Goal: Information Seeking & Learning: Learn about a topic

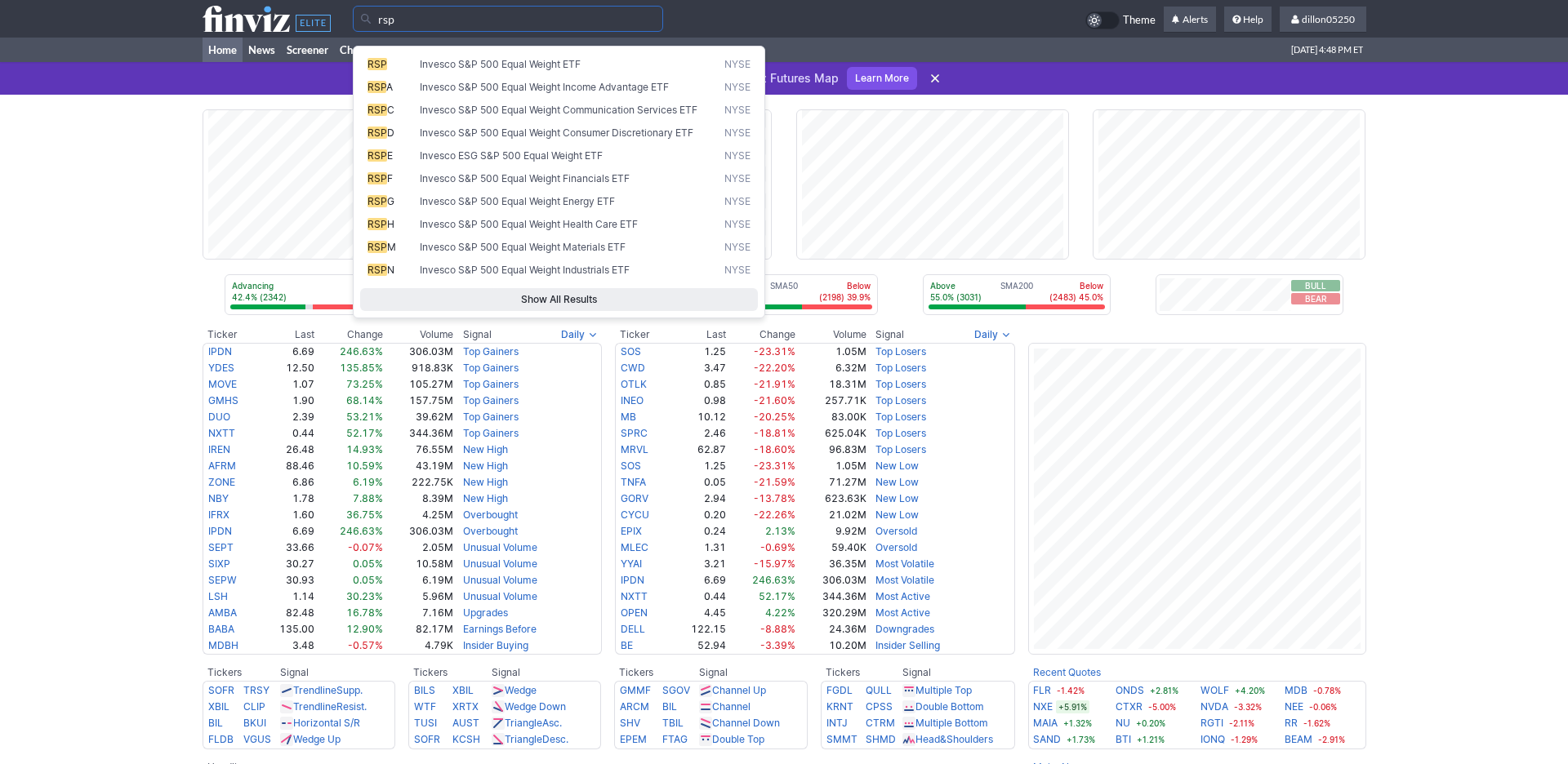
click at [462, 70] on span "Invesco S&P 500 Equal Weight ETF" at bounding box center [500, 64] width 161 height 12
type input "RSP"
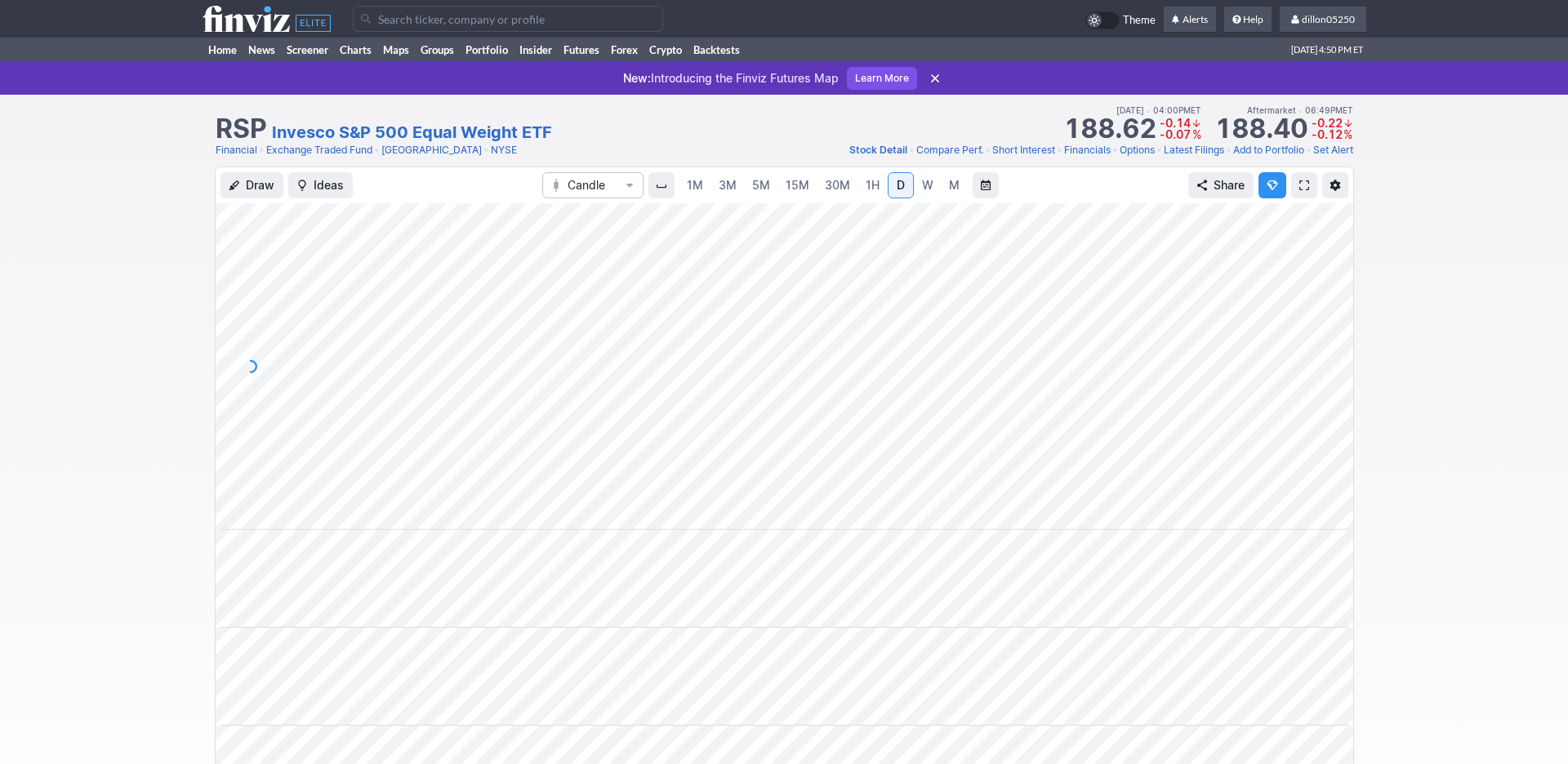
click at [404, 32] on input "Search" at bounding box center [508, 19] width 311 height 26
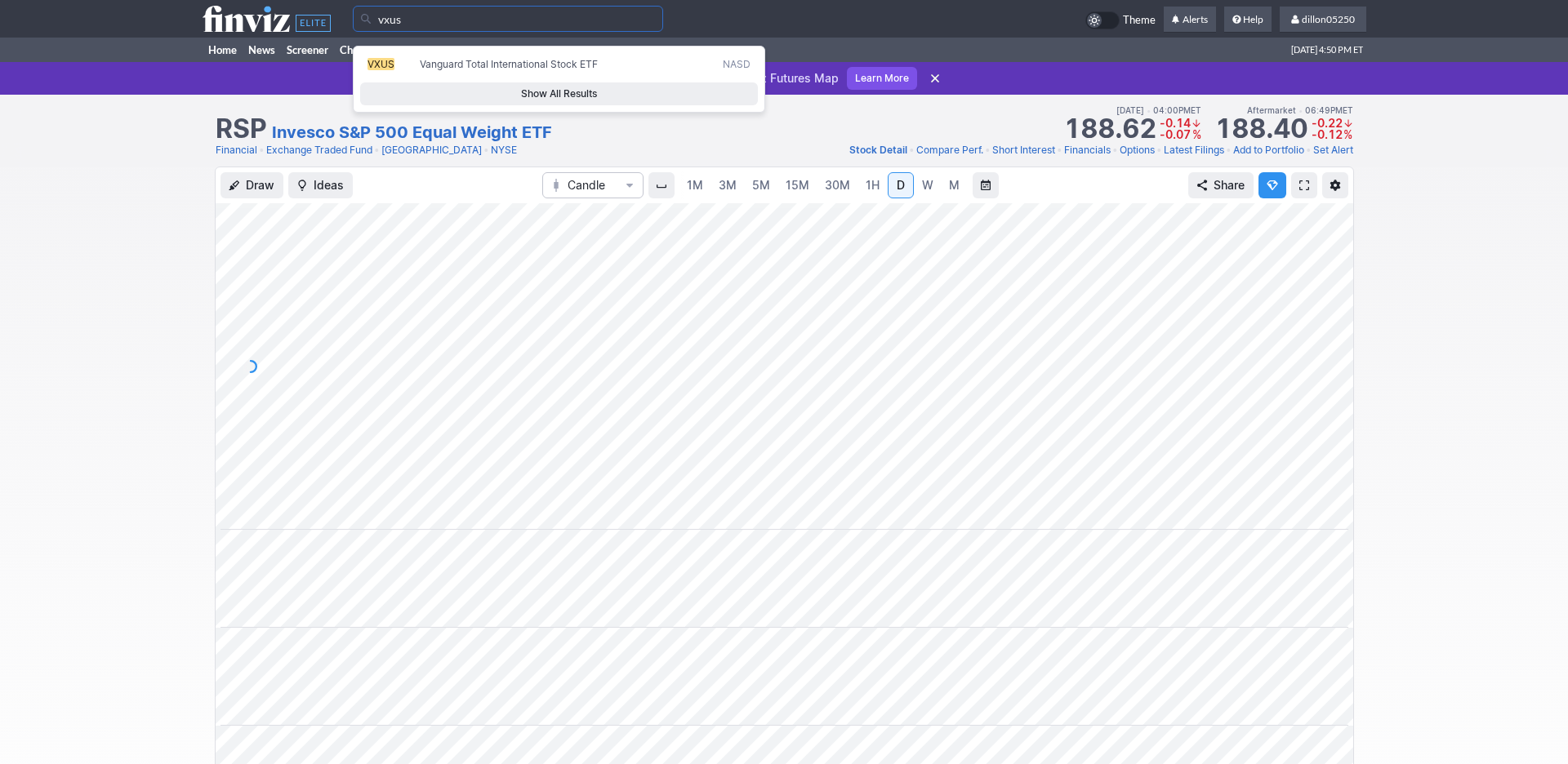
click at [443, 70] on span "Vanguard Total International Stock ETF" at bounding box center [508, 64] width 178 height 12
type input "VXUS"
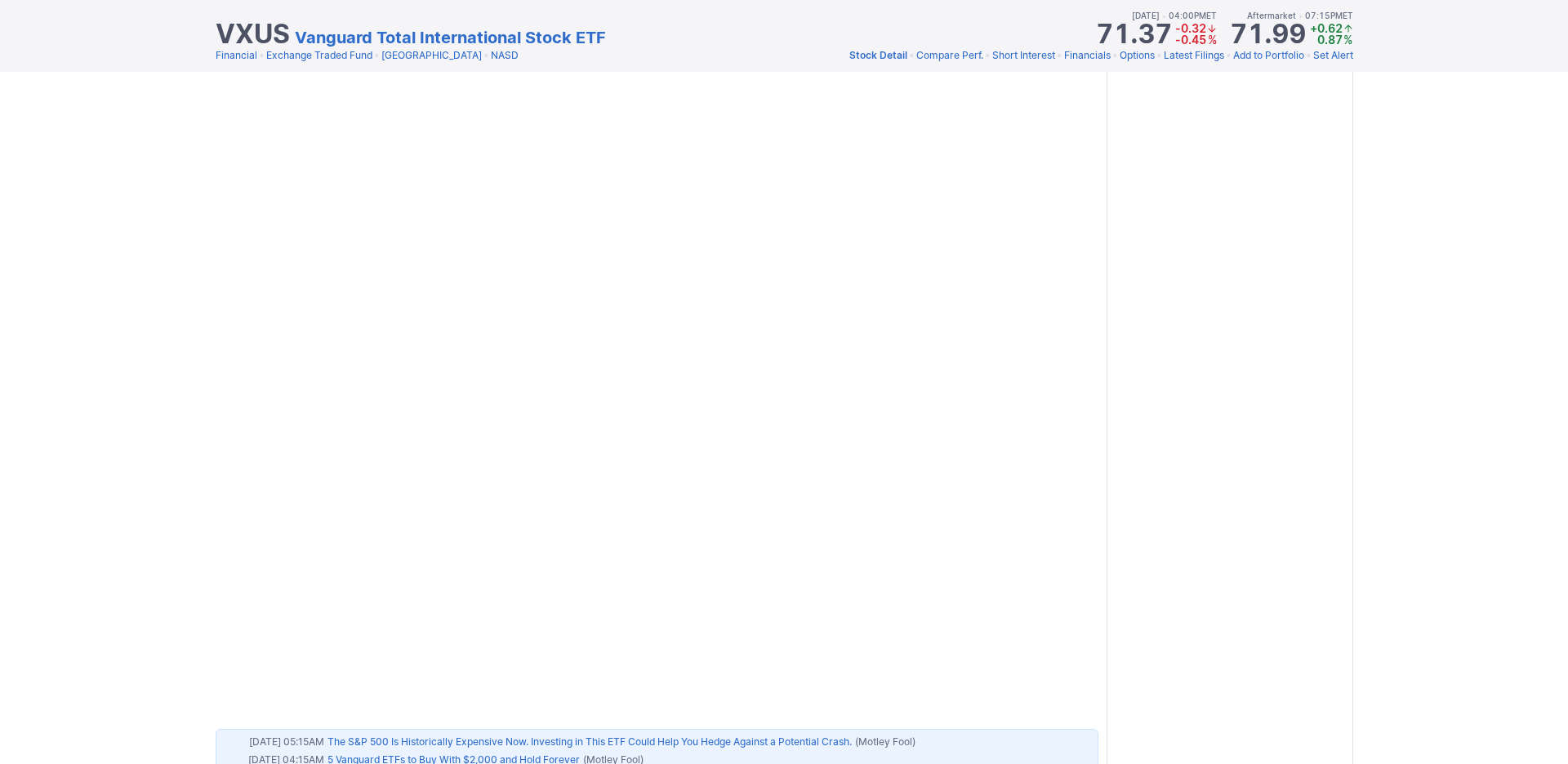
scroll to position [2278, 0]
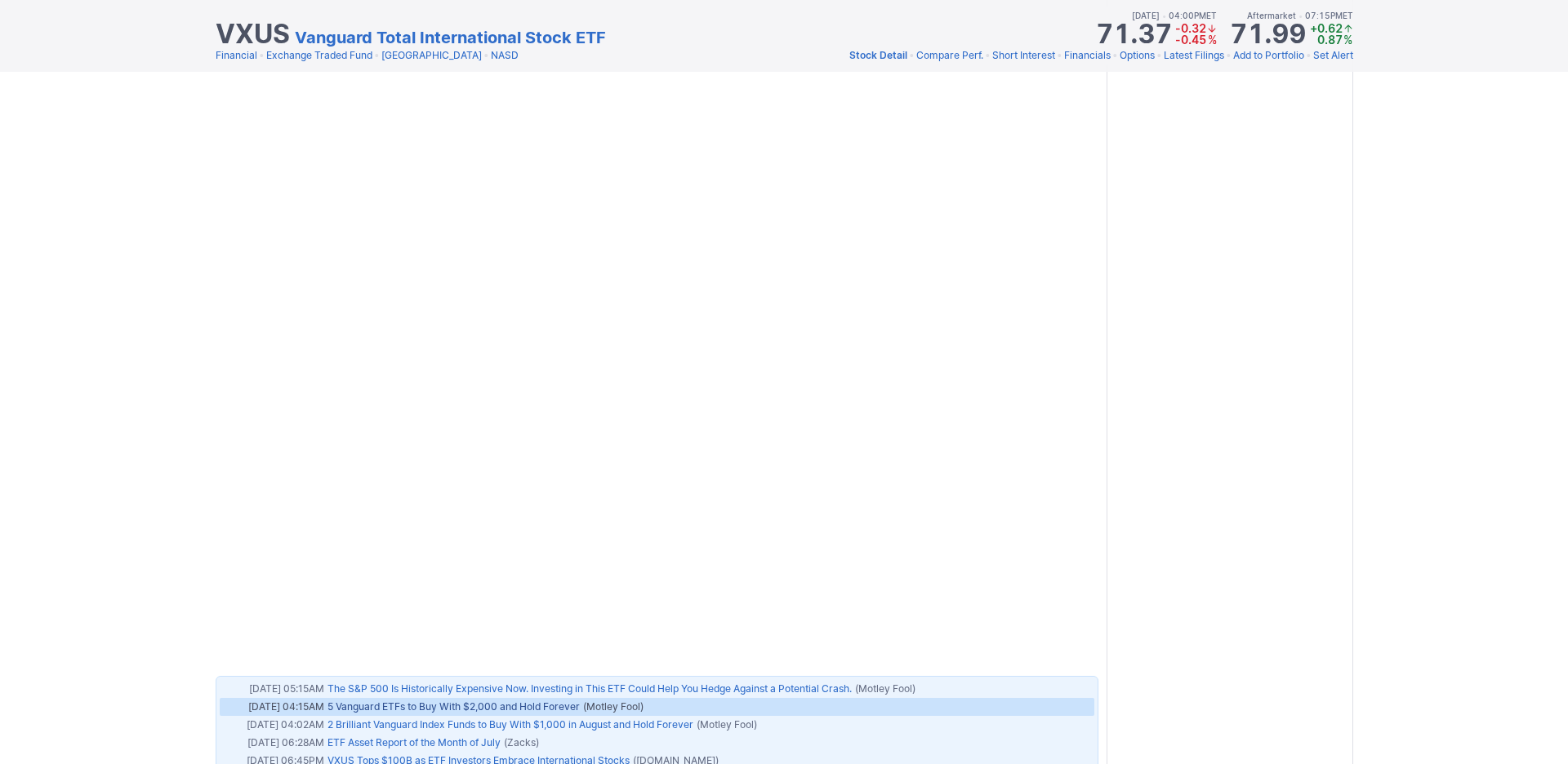
click at [502, 700] on link "5 Vanguard ETFs to Buy With $2,000 and Hold Forever" at bounding box center [454, 706] width 253 height 12
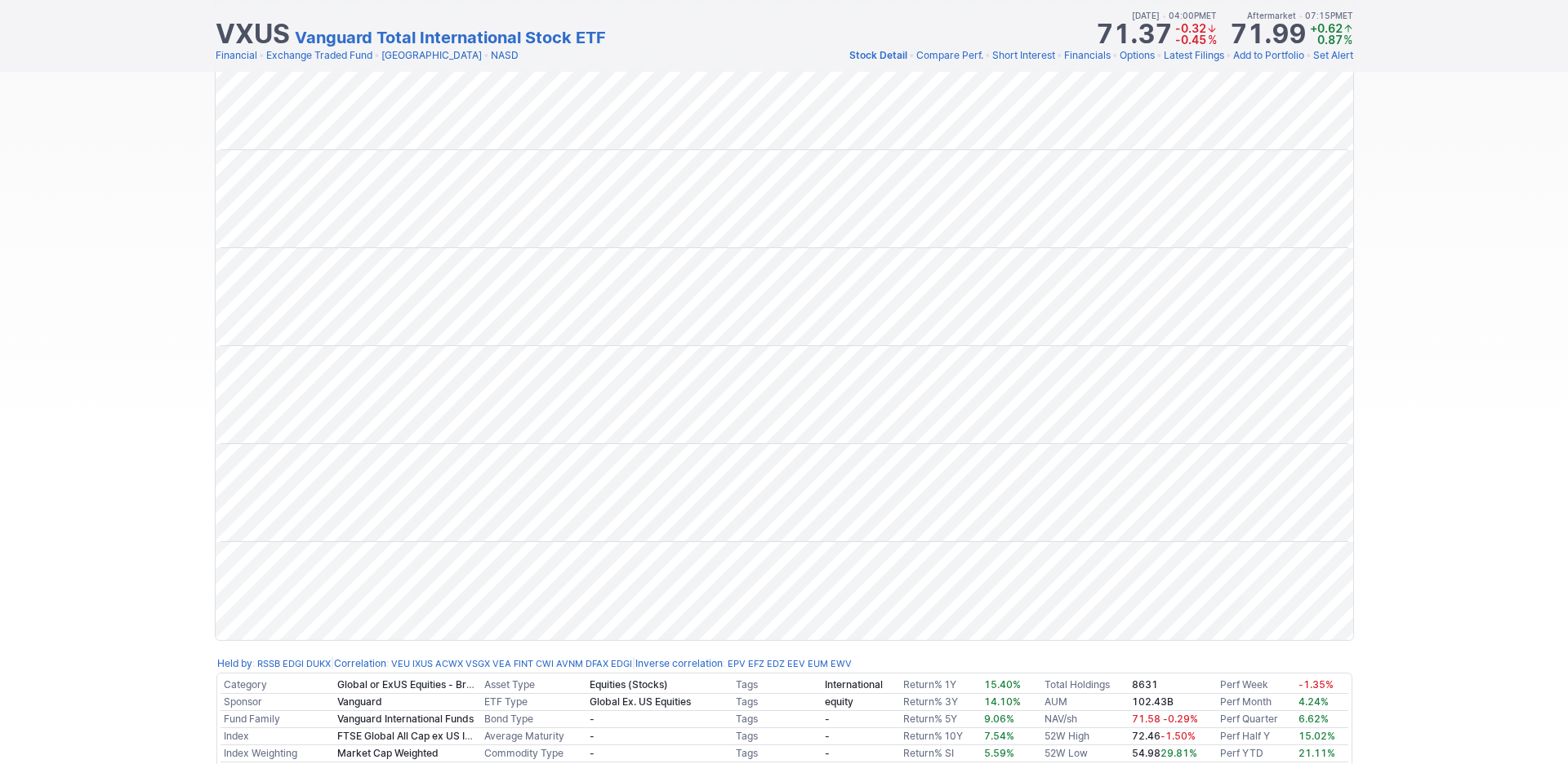
scroll to position [0, 0]
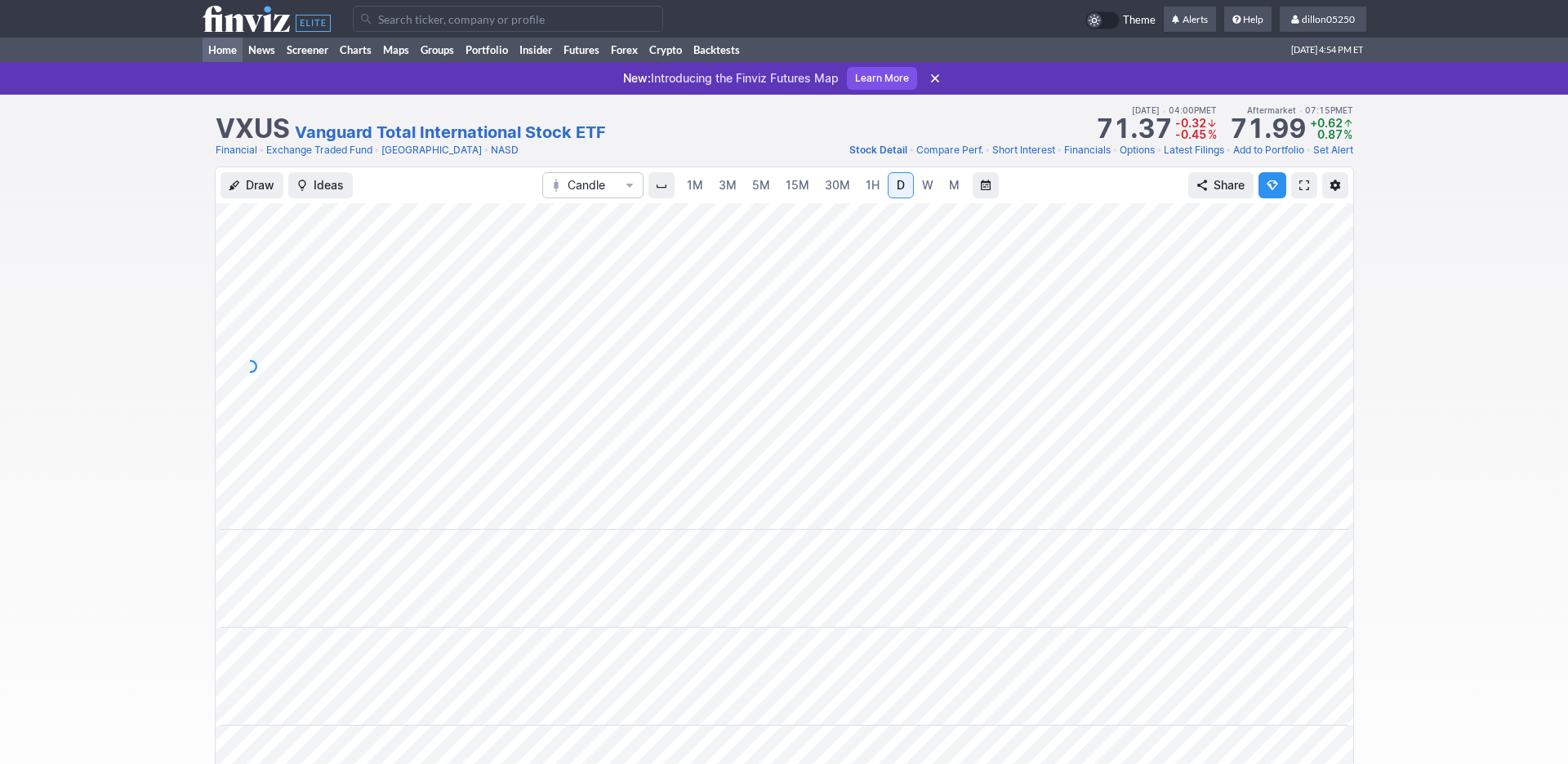
click at [226, 62] on link "Home" at bounding box center [222, 49] width 40 height 25
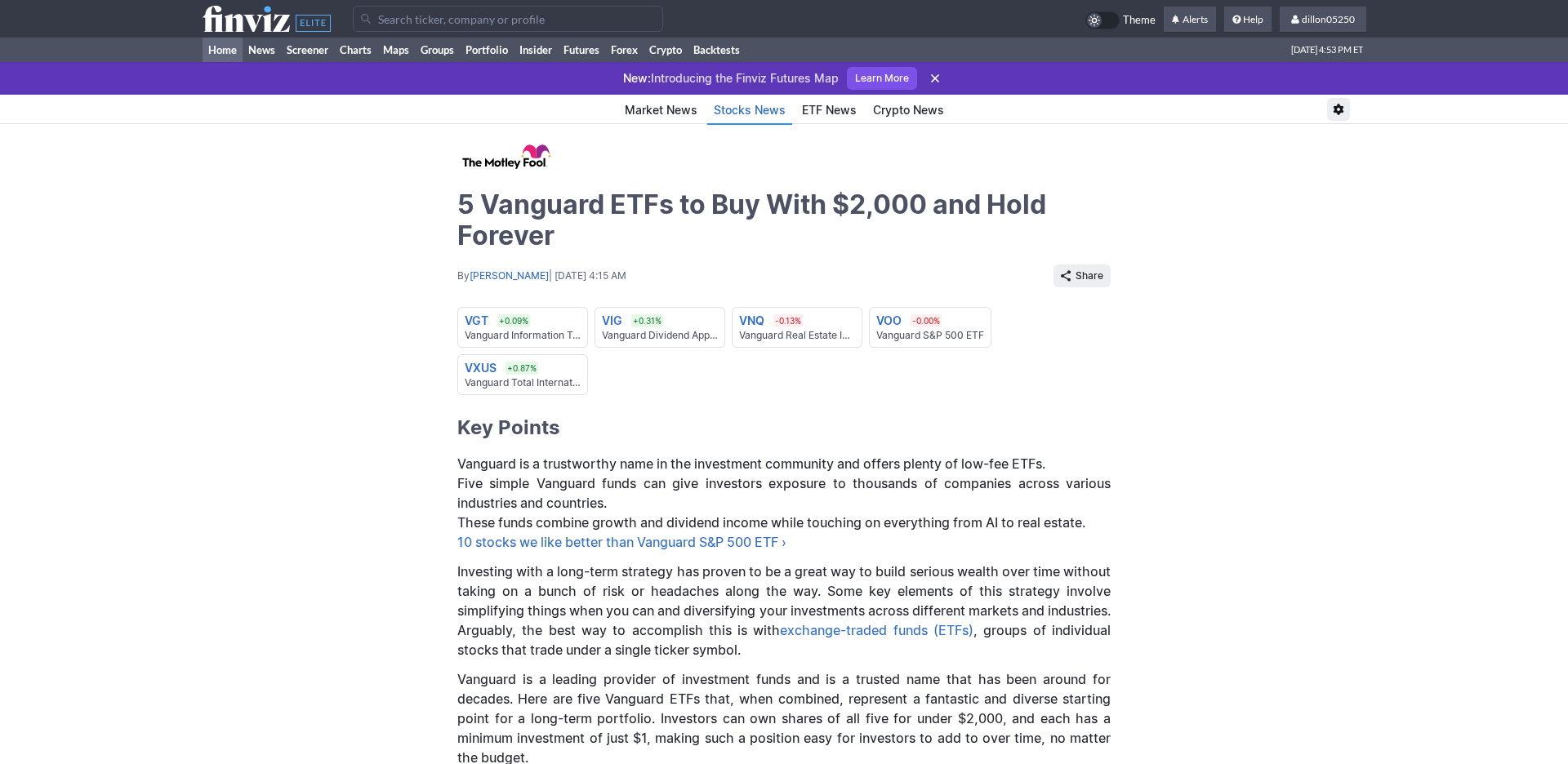
click at [225, 62] on link "Home" at bounding box center [222, 49] width 40 height 25
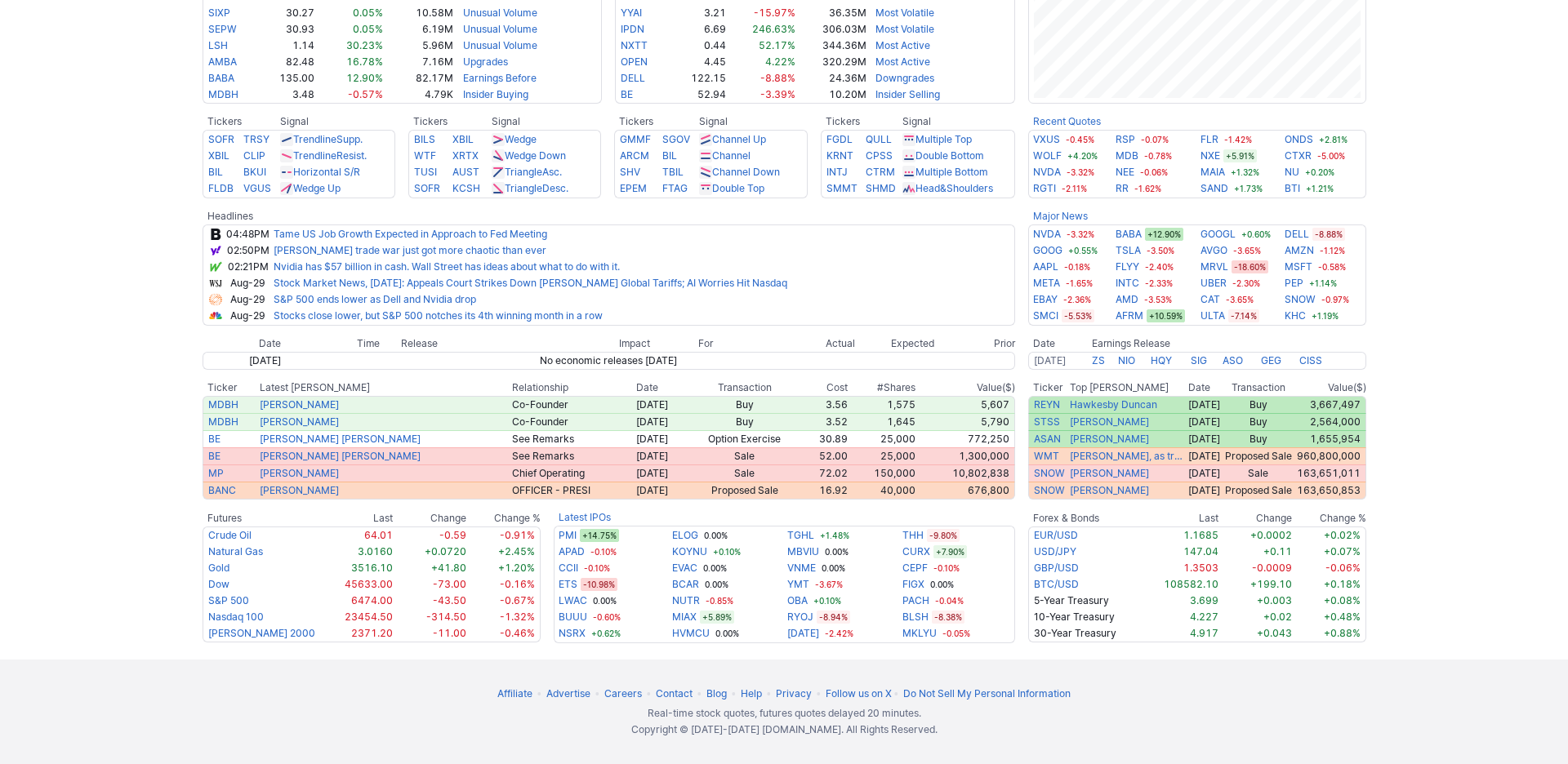
scroll to position [73, 0]
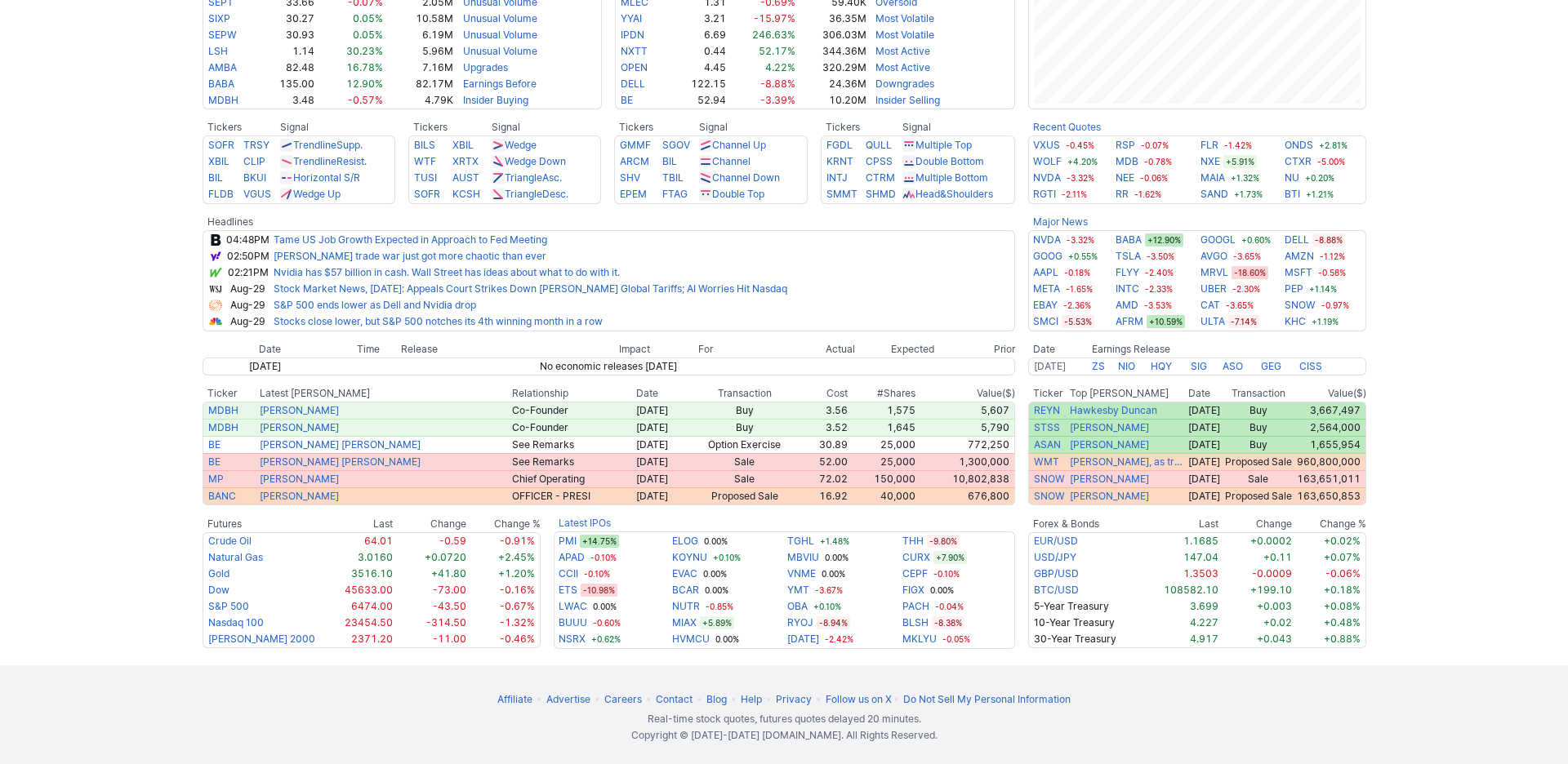
scroll to position [551, 0]
